Goal: Book appointment/travel/reservation

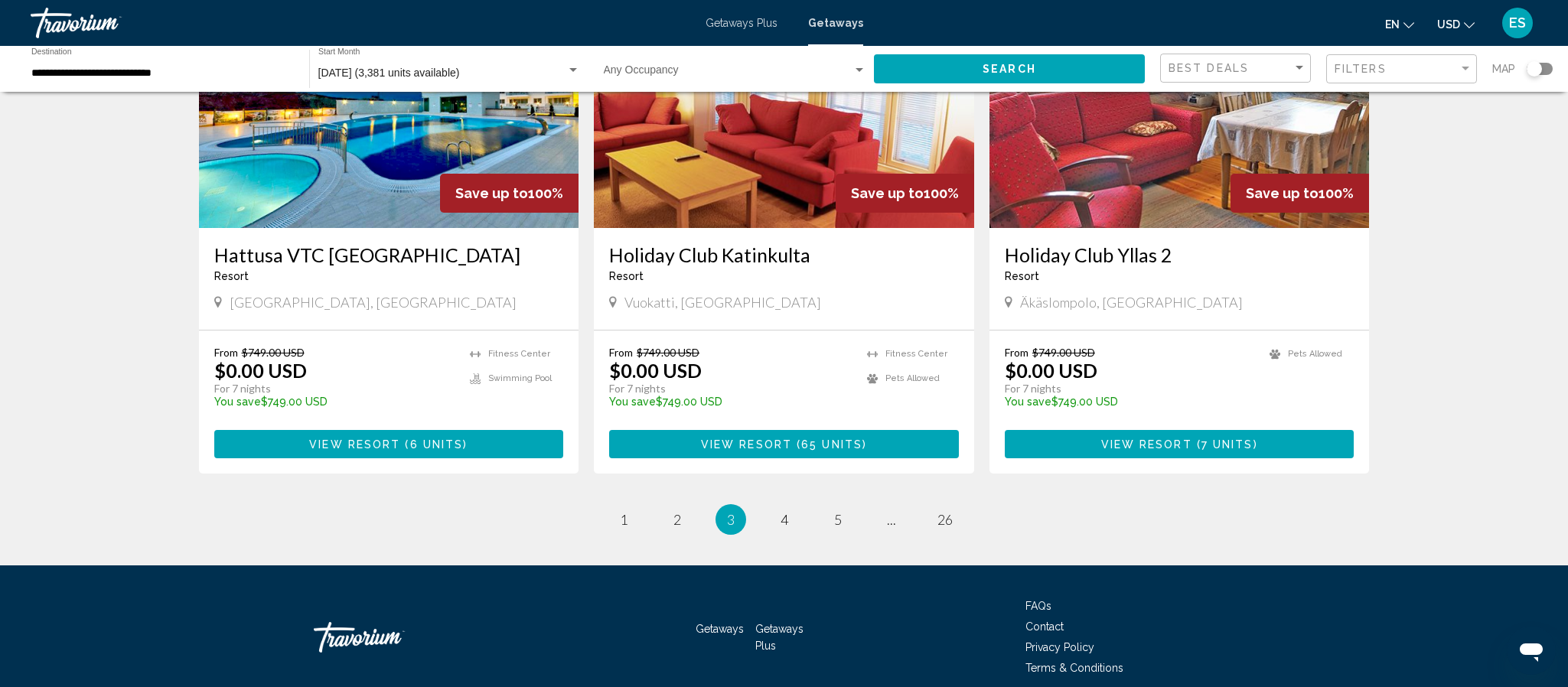
scroll to position [1797, 0]
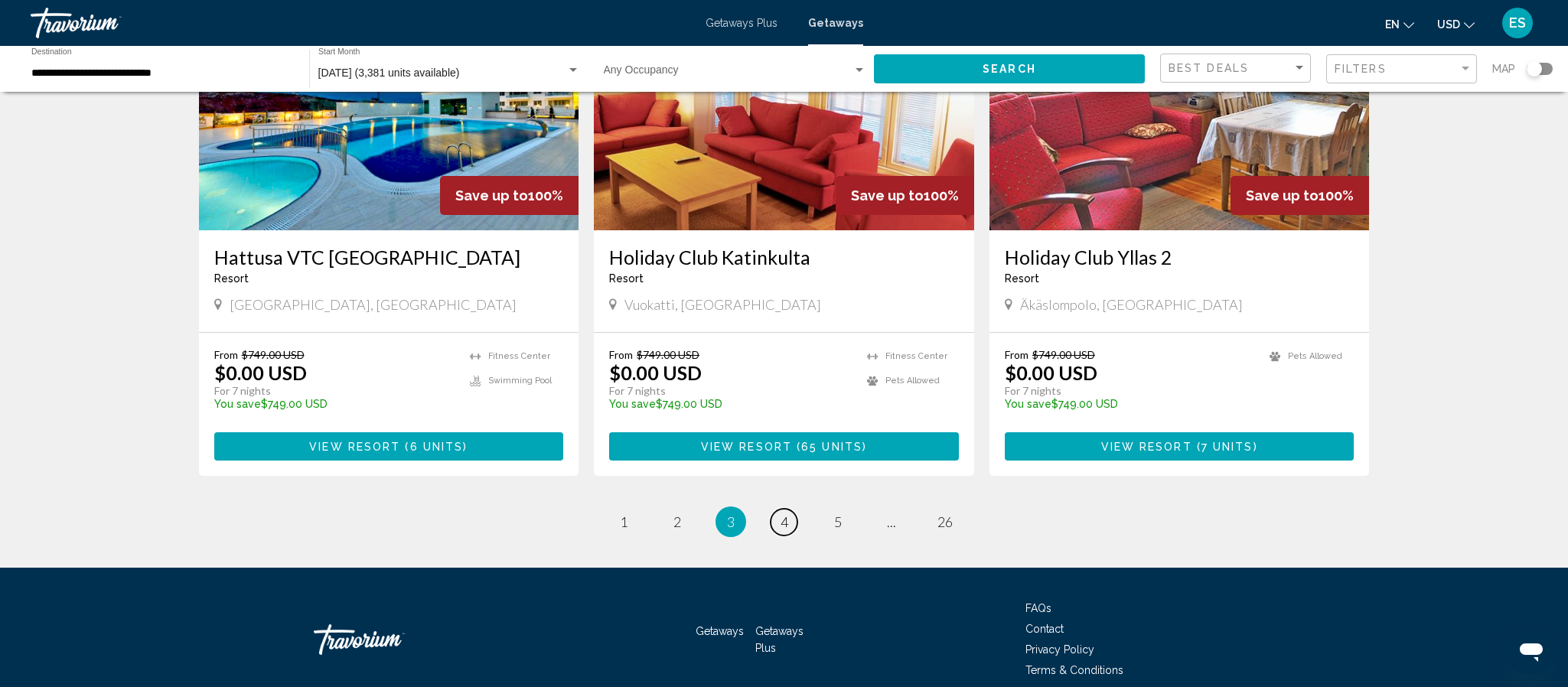
drag, startPoint x: 784, startPoint y: 466, endPoint x: 785, endPoint y: 454, distance: 12.0
click at [785, 513] on span "4" at bounding box center [784, 522] width 8 height 17
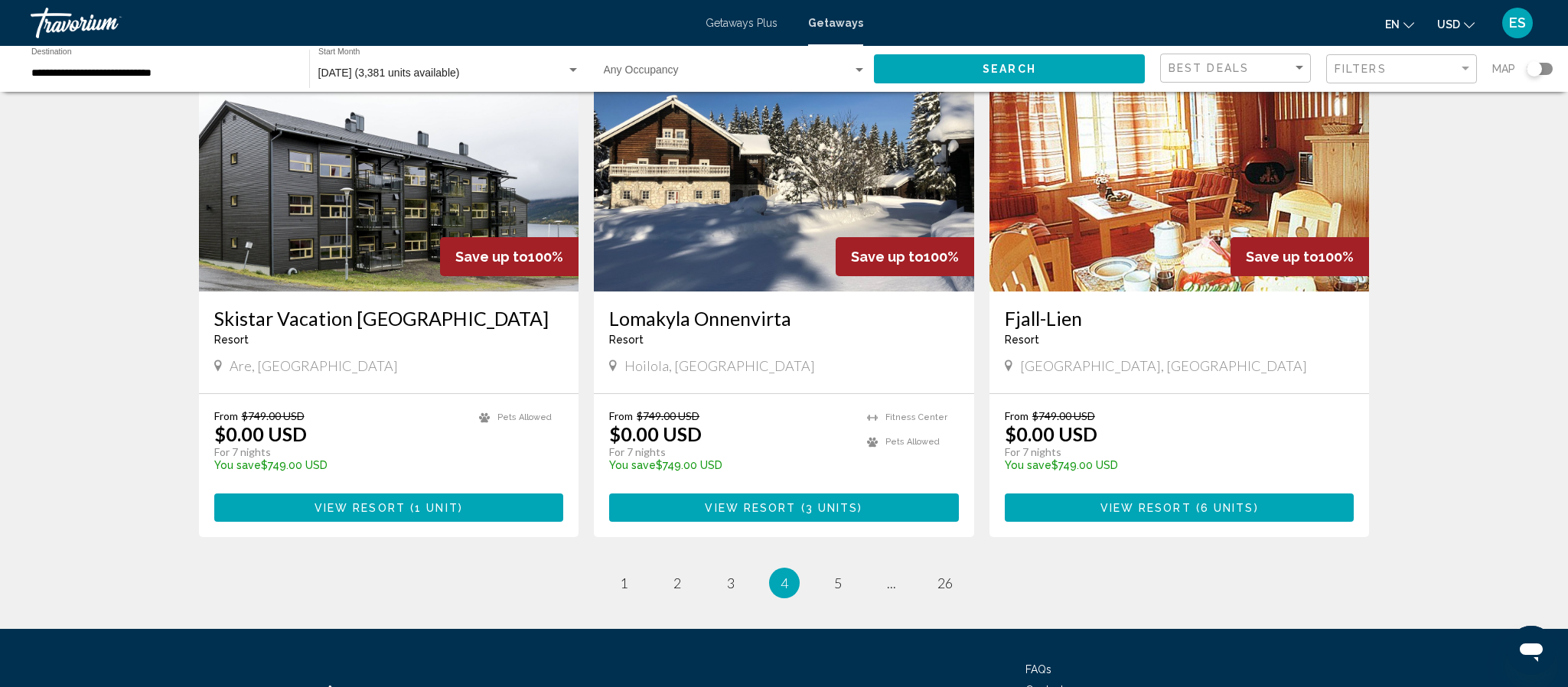
scroll to position [1808, 0]
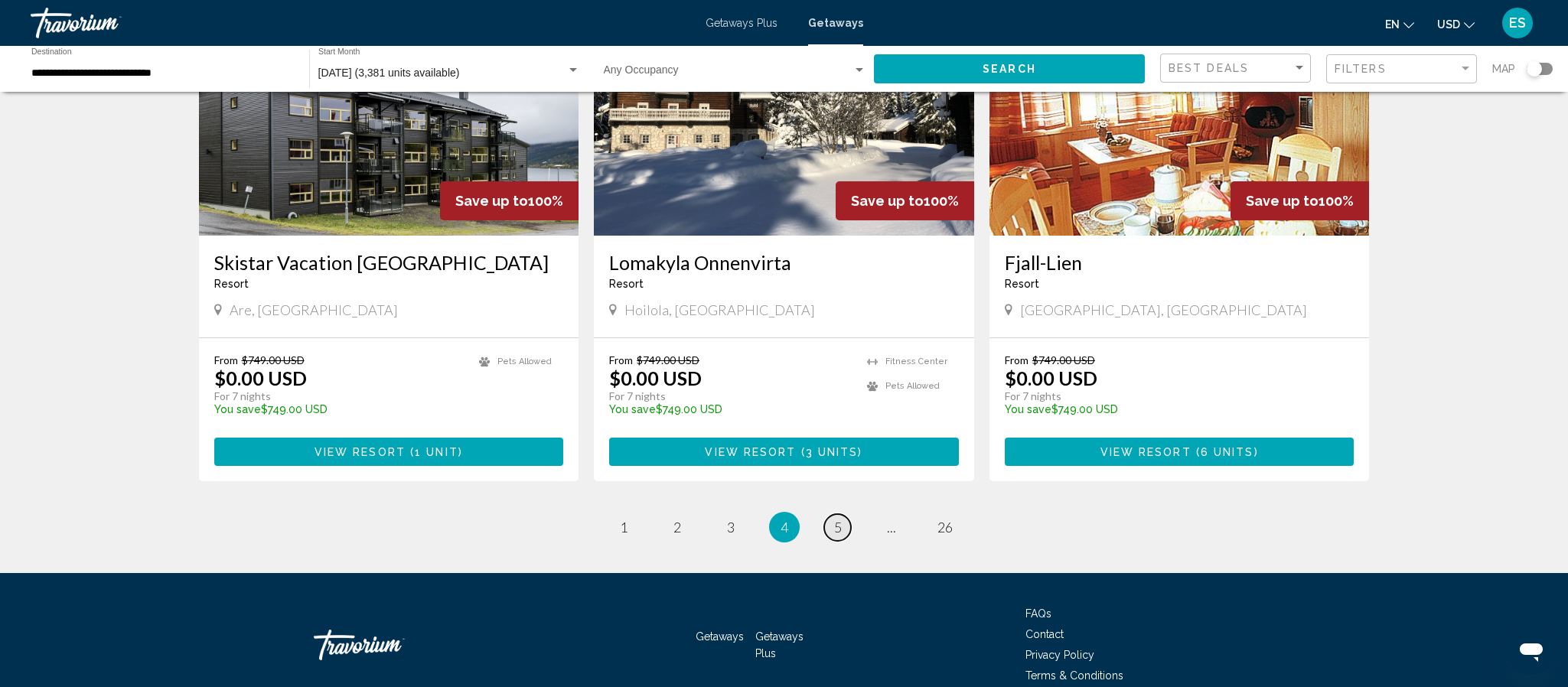
click at [842, 514] on link "page 5" at bounding box center [838, 528] width 26 height 26
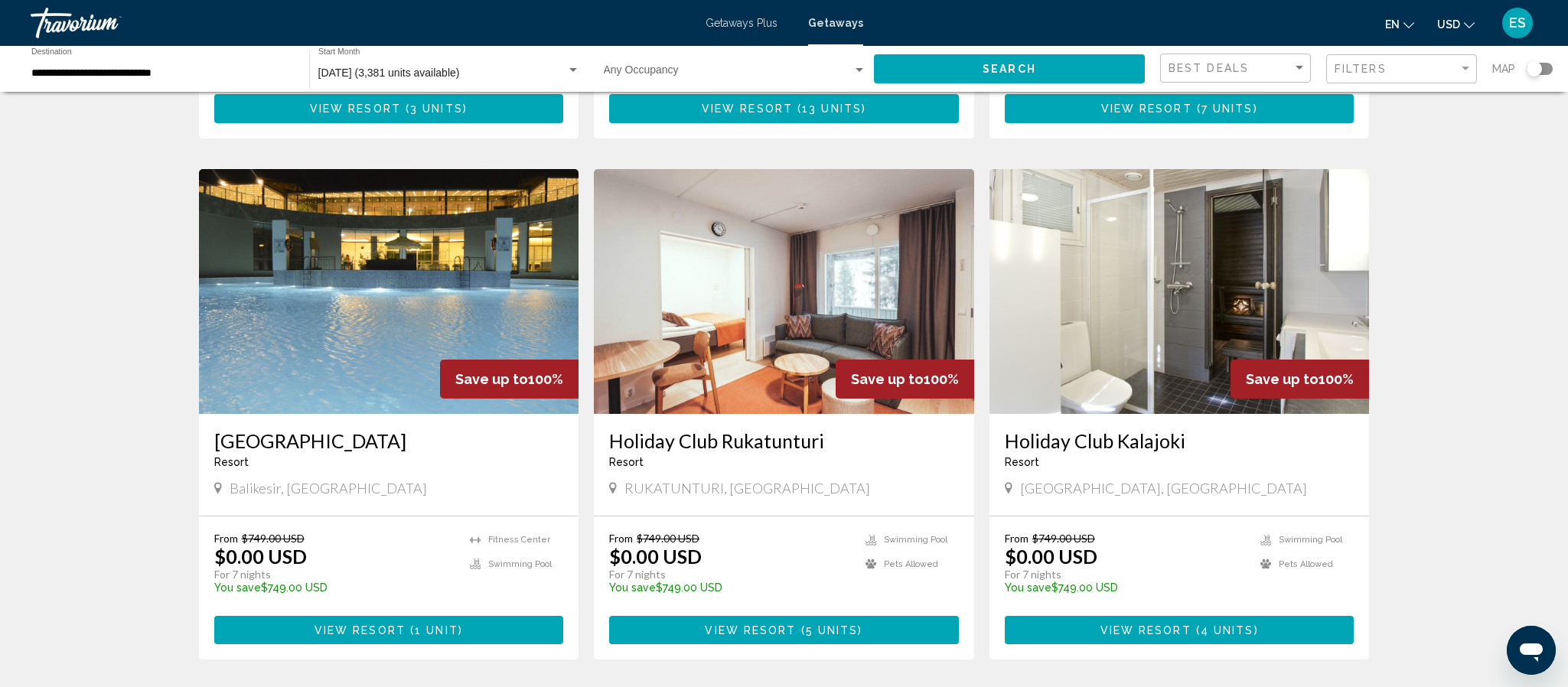
scroll to position [1064, 0]
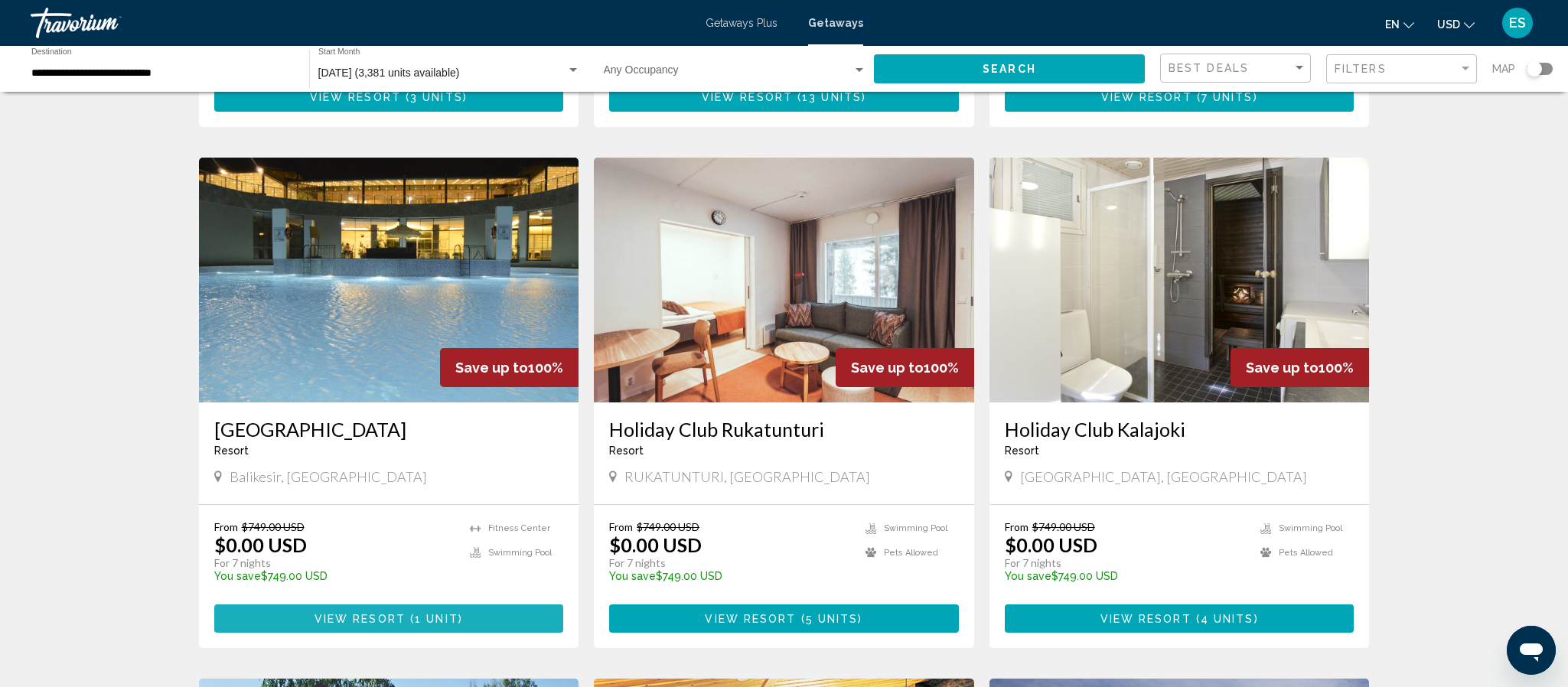
click at [364, 613] on span "View Resort" at bounding box center [359, 619] width 92 height 12
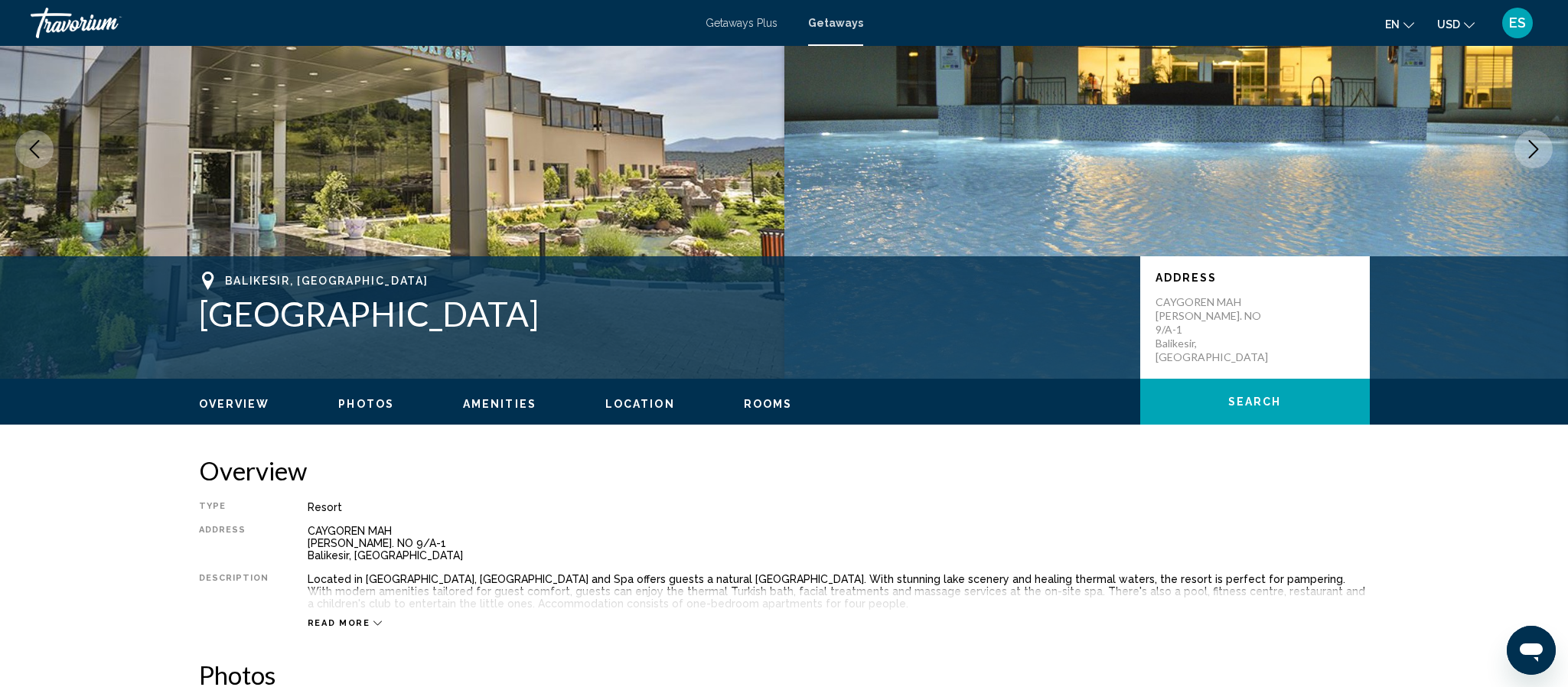
scroll to position [139, 0]
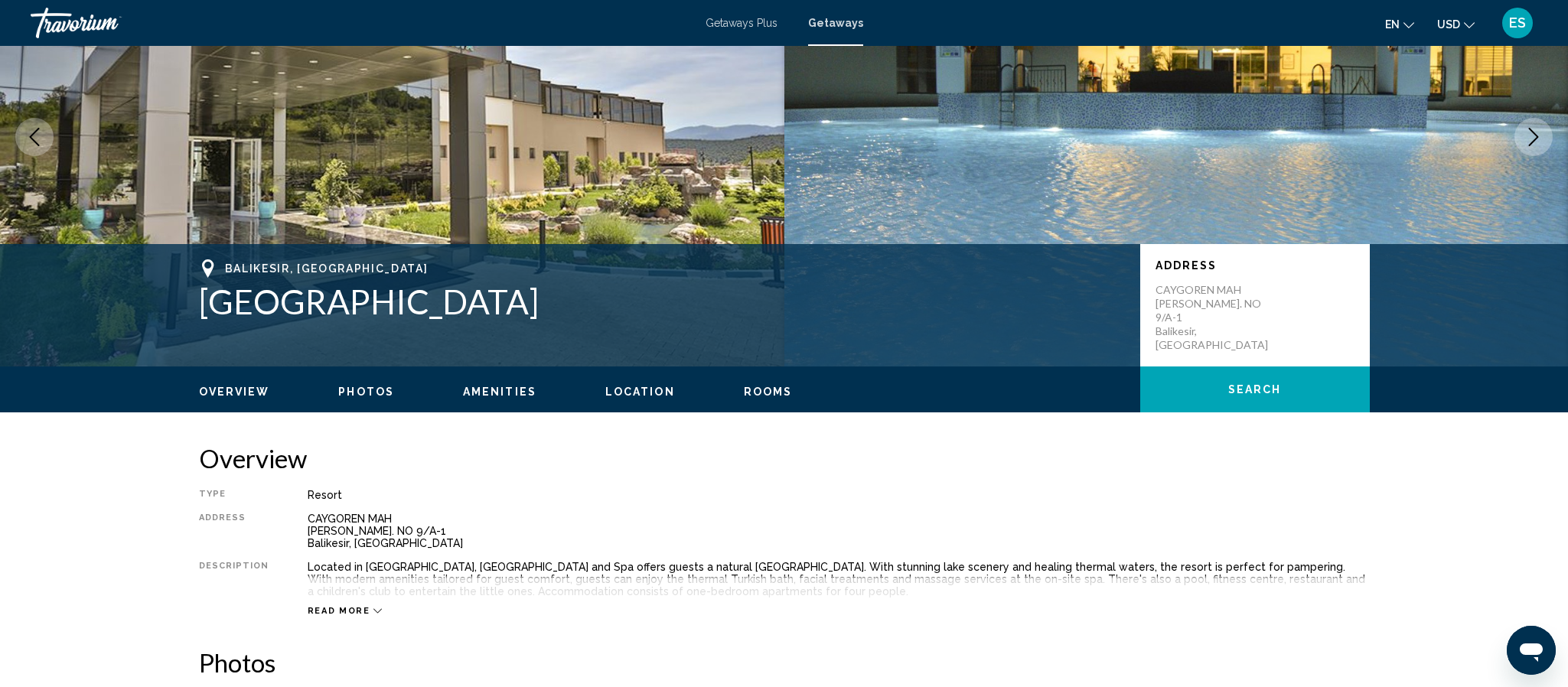
click at [768, 395] on span "Rooms" at bounding box center [769, 392] width 49 height 12
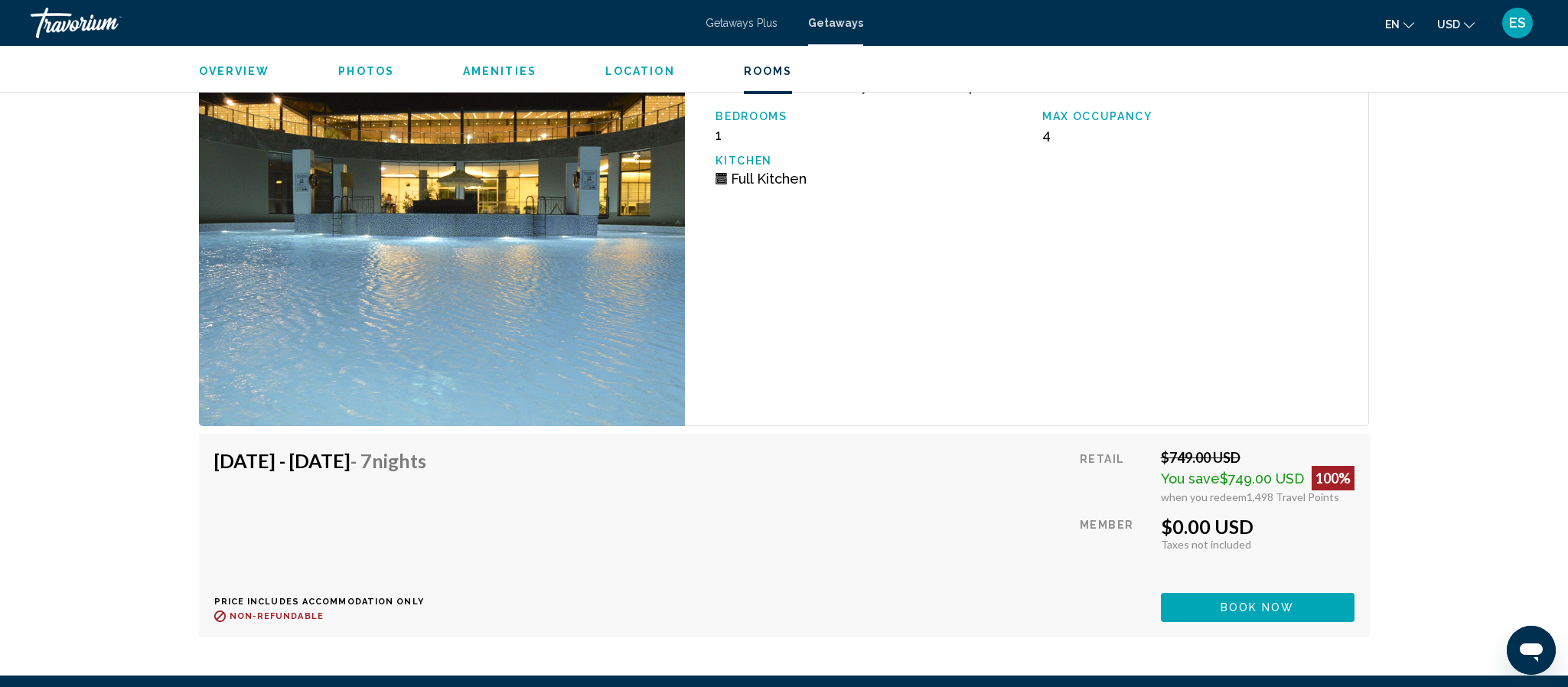
scroll to position [2667, 0]
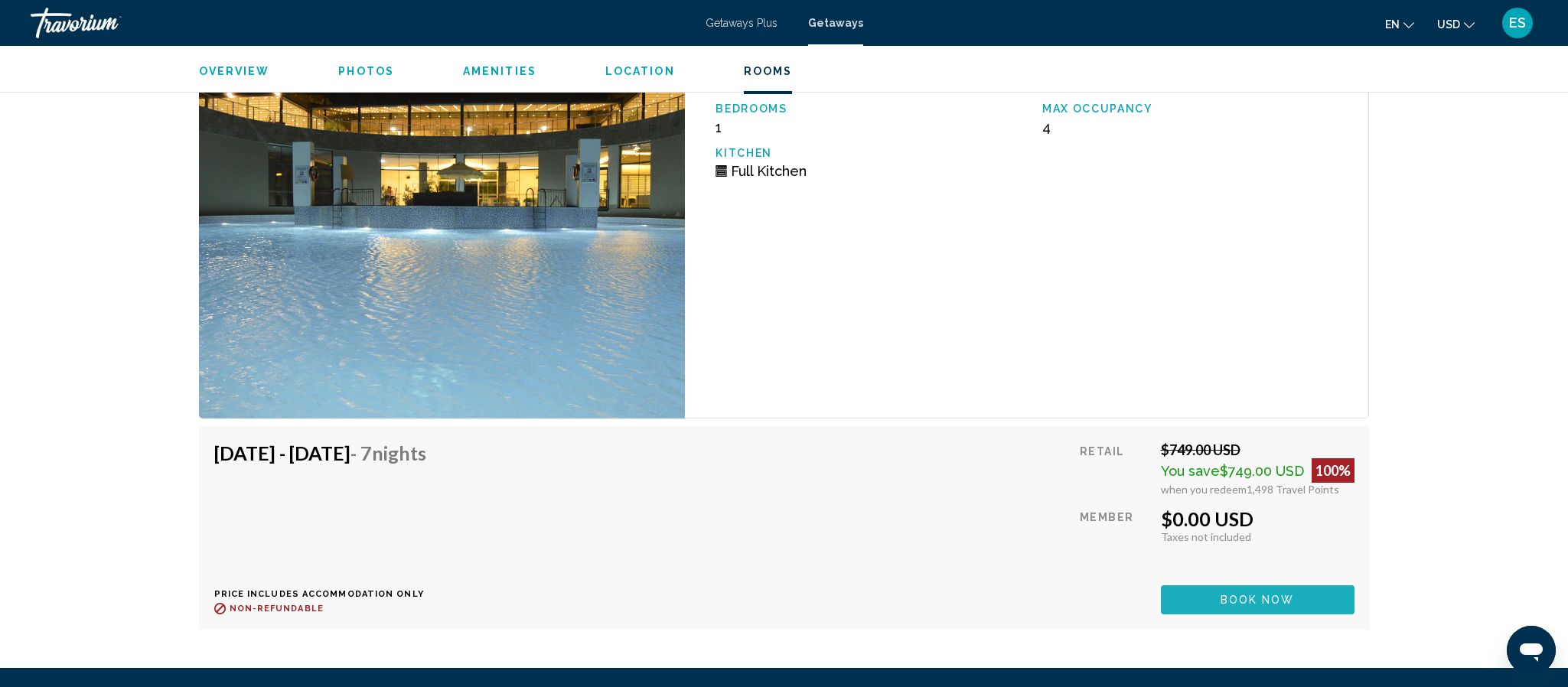
click at [1196, 599] on button "Book now" at bounding box center [1258, 600] width 193 height 28
